Goal: Information Seeking & Learning: Learn about a topic

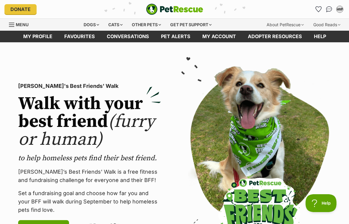
click at [11, 24] on span "Menu" at bounding box center [11, 24] width 5 height 1
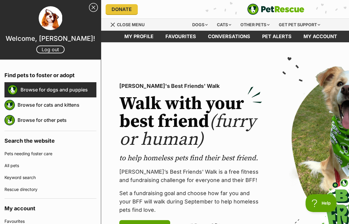
click at [52, 88] on link "Browse for dogs and puppies" at bounding box center [59, 89] width 76 height 12
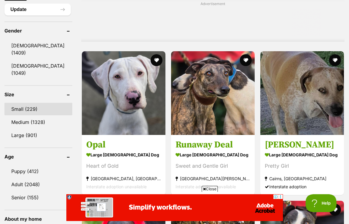
click at [31, 103] on link "Small (229)" at bounding box center [38, 109] width 68 height 12
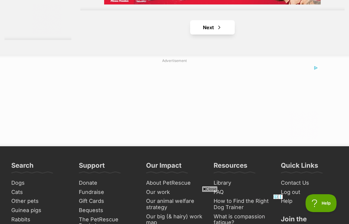
click at [216, 31] on span "Next page" at bounding box center [219, 27] width 6 height 7
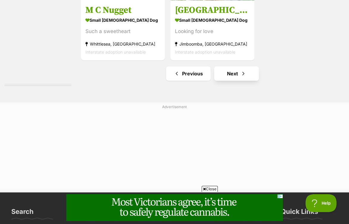
scroll to position [1360, 0]
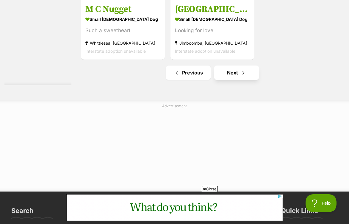
click at [224, 80] on link "Next" at bounding box center [236, 72] width 45 height 14
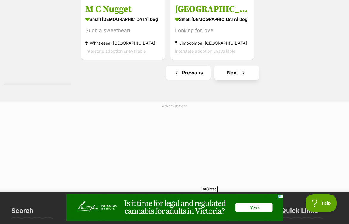
scroll to position [1361, 0]
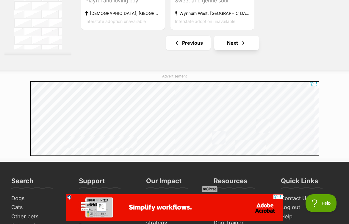
click at [222, 50] on link "Next" at bounding box center [236, 43] width 45 height 14
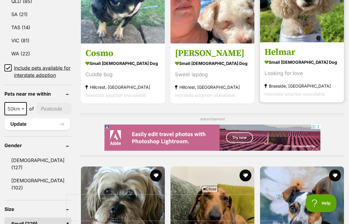
click at [275, 58] on h3 "Helmar" at bounding box center [301, 51] width 75 height 11
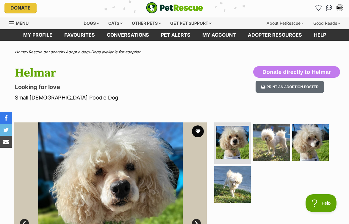
click at [17, 22] on span "Menu" at bounding box center [22, 23] width 13 height 5
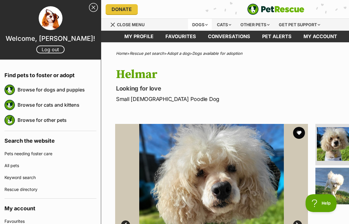
click at [195, 24] on div "Dogs" at bounding box center [200, 25] width 24 height 12
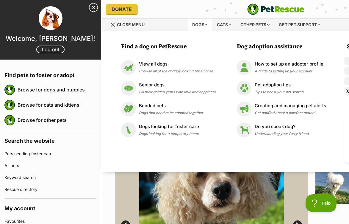
scroll to position [1, 0]
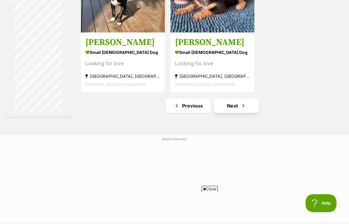
scroll to position [1401, 0]
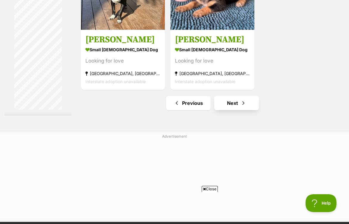
click at [214, 110] on link "Next" at bounding box center [236, 103] width 45 height 14
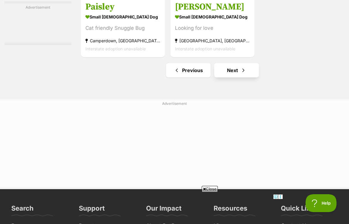
scroll to position [1367, 0]
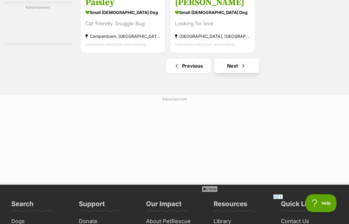
click at [227, 73] on link "Next" at bounding box center [236, 66] width 45 height 14
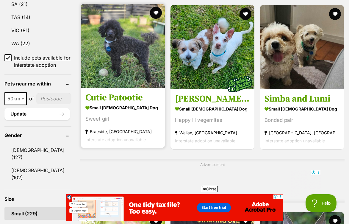
click at [103, 51] on img at bounding box center [123, 46] width 84 height 84
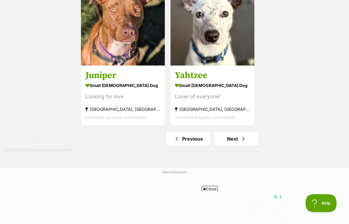
scroll to position [1349, 0]
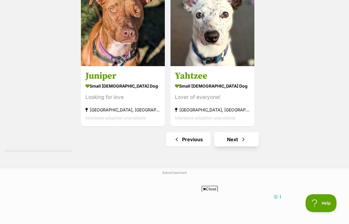
click at [232, 146] on link "Next" at bounding box center [236, 139] width 45 height 14
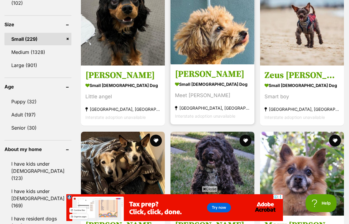
scroll to position [585, 0]
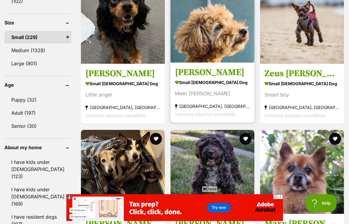
click at [197, 62] on img at bounding box center [212, 21] width 84 height 84
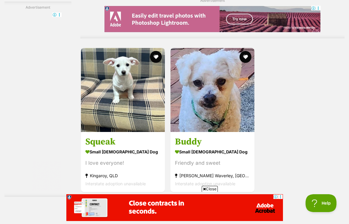
click at [227, 198] on link "Next" at bounding box center [236, 205] width 45 height 14
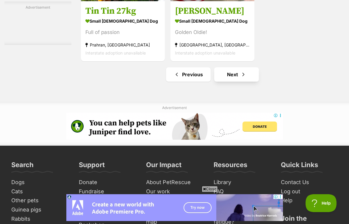
scroll to position [1358, 0]
click at [219, 81] on link "Next" at bounding box center [236, 74] width 45 height 14
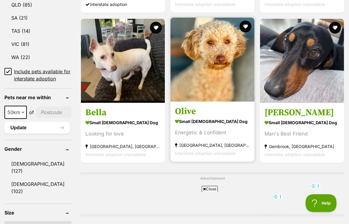
scroll to position [402, 0]
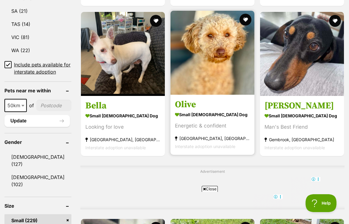
click at [203, 88] on img at bounding box center [212, 53] width 84 height 84
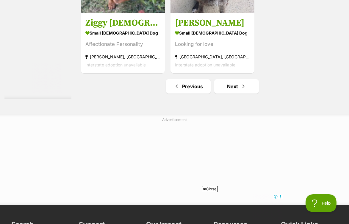
scroll to position [1403, 0]
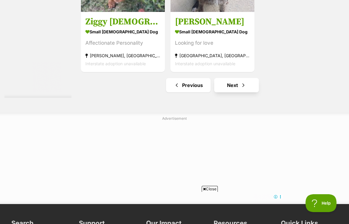
click at [222, 92] on link "Next" at bounding box center [236, 85] width 45 height 14
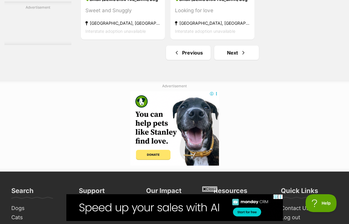
scroll to position [1380, 0]
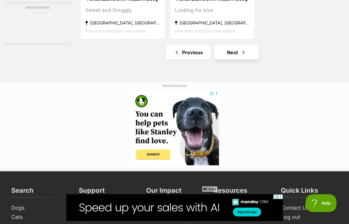
click at [221, 59] on link "Next" at bounding box center [236, 52] width 45 height 14
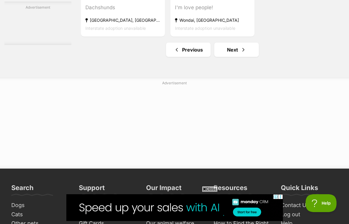
scroll to position [1385, 0]
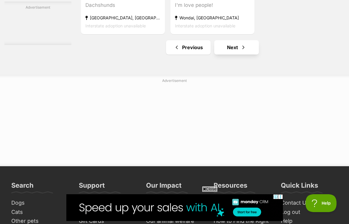
click at [224, 54] on link "Next" at bounding box center [236, 47] width 45 height 14
